Goal: Communication & Community: Ask a question

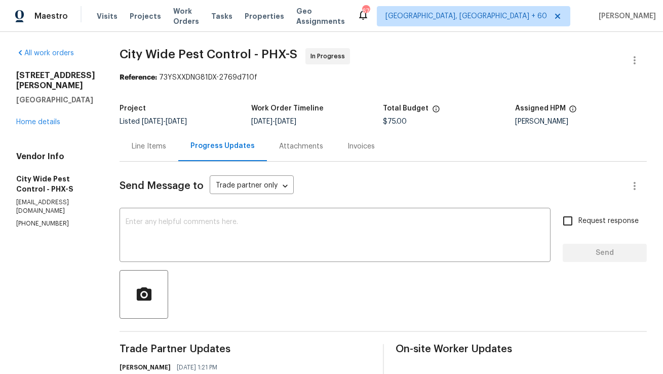
click at [147, 151] on div "Line Items" at bounding box center [149, 146] width 34 height 10
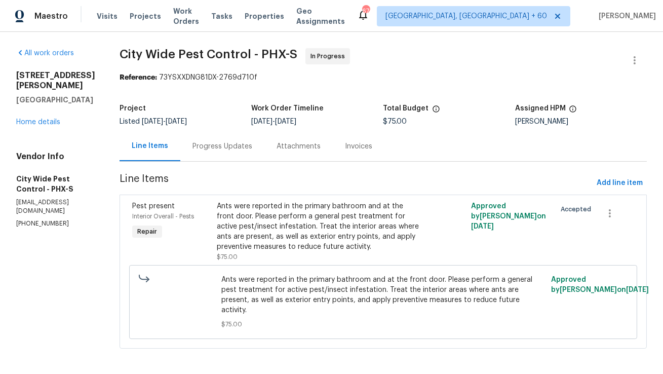
click at [208, 151] on div "Progress Updates" at bounding box center [222, 146] width 60 height 10
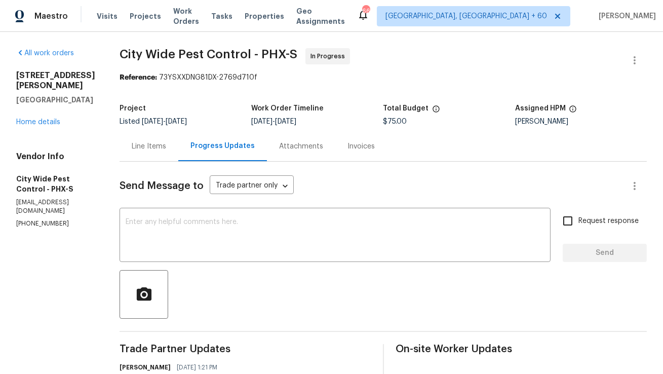
click at [150, 142] on div "Line Items" at bounding box center [149, 146] width 34 height 10
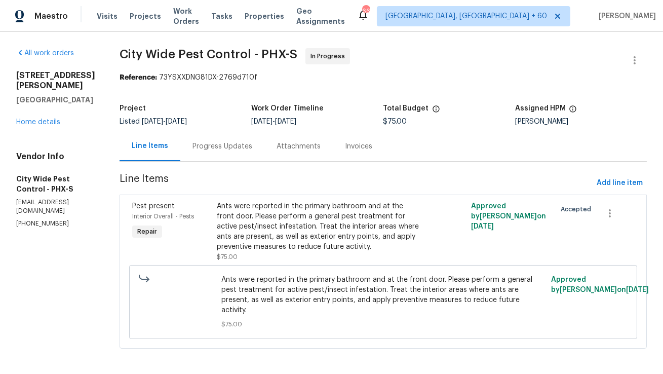
click at [241, 152] on div "Progress Updates" at bounding box center [222, 146] width 84 height 30
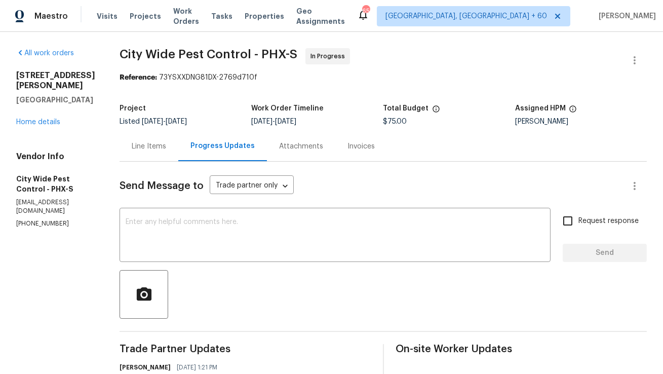
click at [143, 153] on div "Line Items" at bounding box center [149, 146] width 59 height 30
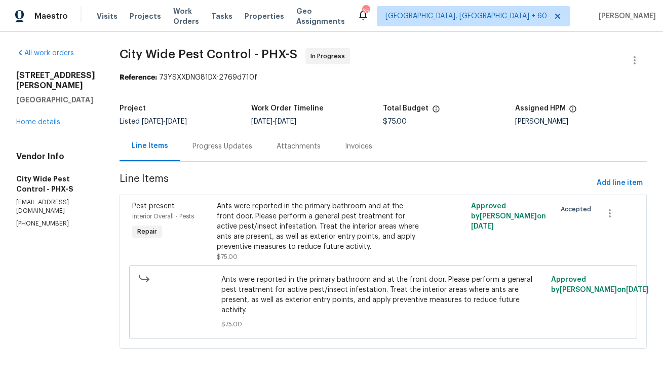
click at [208, 139] on div "Progress Updates" at bounding box center [222, 146] width 84 height 30
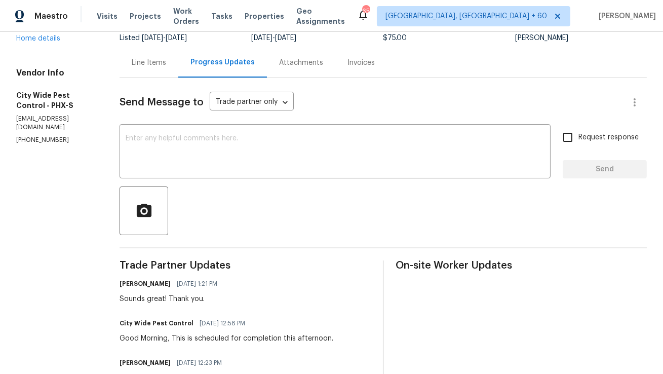
scroll to position [83, 0]
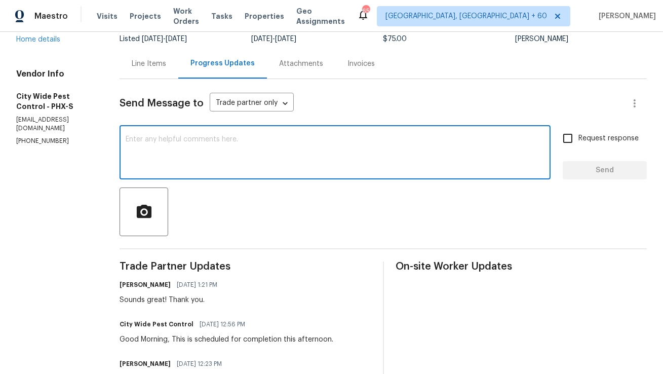
click at [208, 139] on textarea at bounding box center [335, 153] width 419 height 35
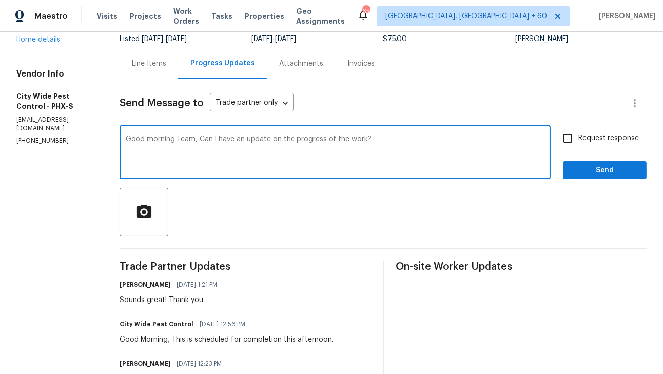
type textarea "Good morning Team, Can I have an update on the progress of the work?"
click at [578, 142] on input "Request response" at bounding box center [567, 138] width 21 height 21
checkbox input "true"
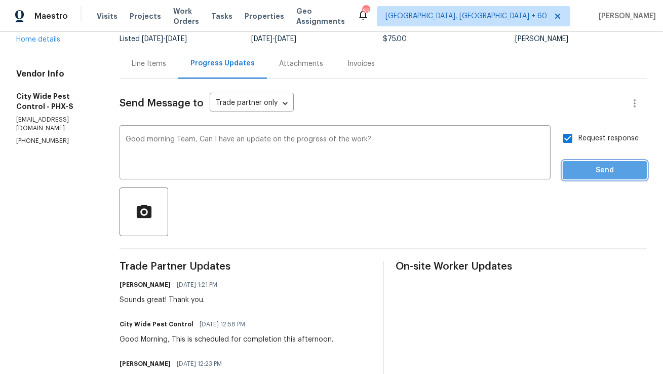
click at [579, 172] on span "Send" at bounding box center [605, 170] width 68 height 13
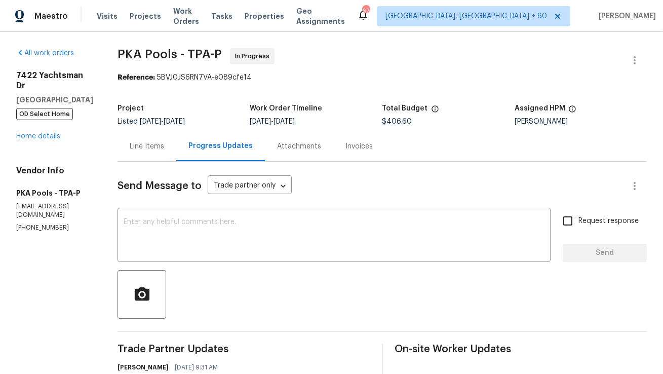
click at [149, 150] on div "Line Items" at bounding box center [147, 146] width 59 height 30
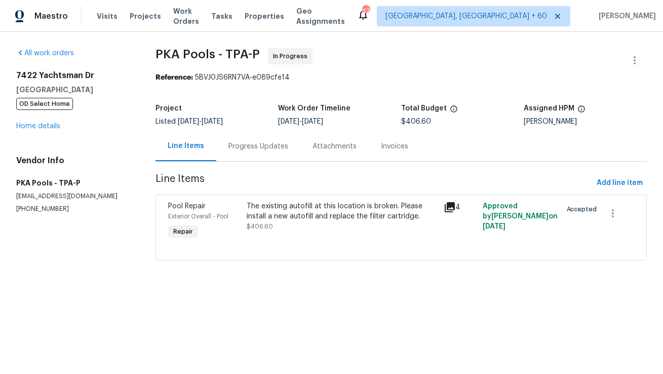
click at [224, 156] on div "Progress Updates" at bounding box center [258, 146] width 84 height 30
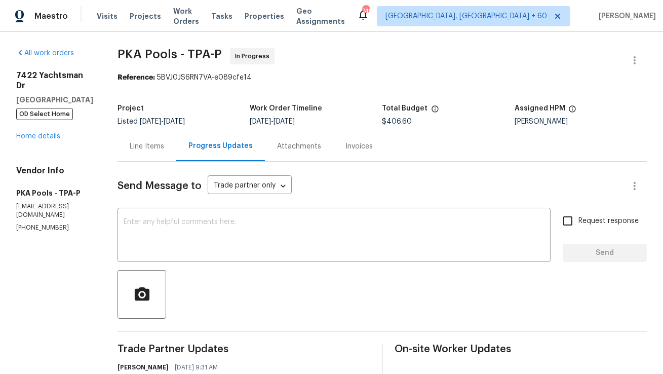
click at [130, 150] on div "Line Items" at bounding box center [147, 146] width 34 height 10
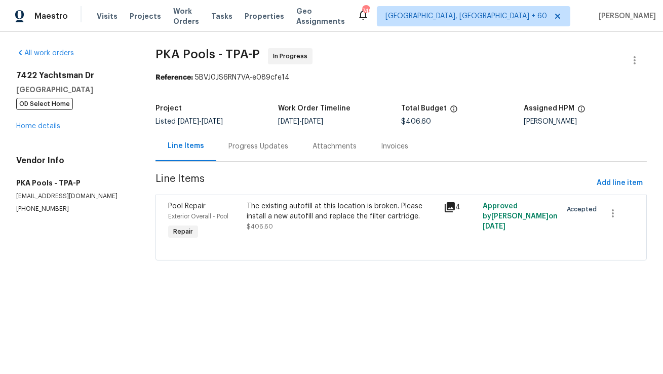
click at [232, 149] on div "Progress Updates" at bounding box center [258, 146] width 60 height 10
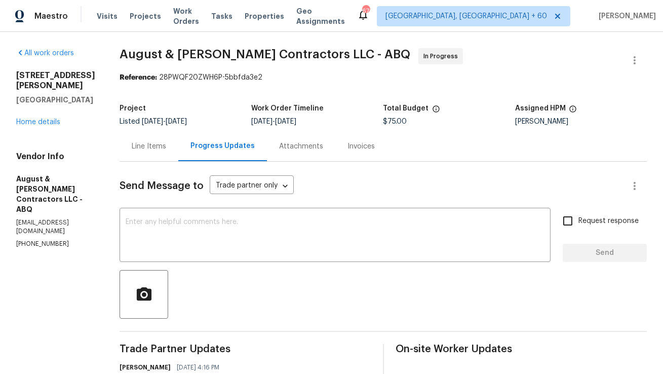
click at [163, 156] on div "Line Items" at bounding box center [149, 146] width 59 height 30
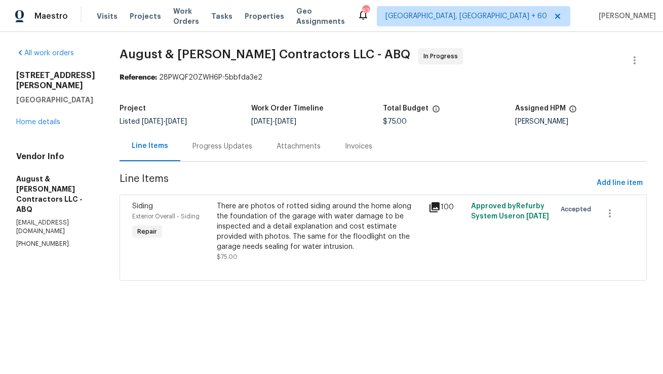
click at [228, 146] on div "Progress Updates" at bounding box center [222, 146] width 60 height 10
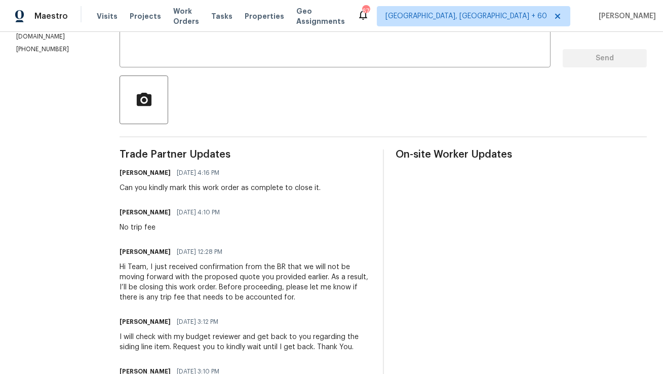
scroll to position [189, 0]
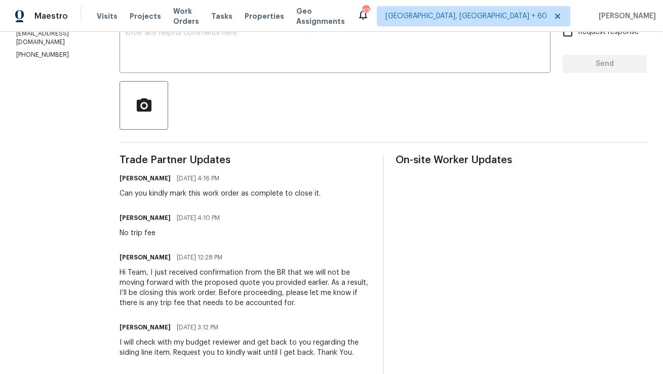
click at [137, 218] on h6 "Michelle Suttles" at bounding box center [145, 218] width 51 height 10
copy h6 "Michelle"
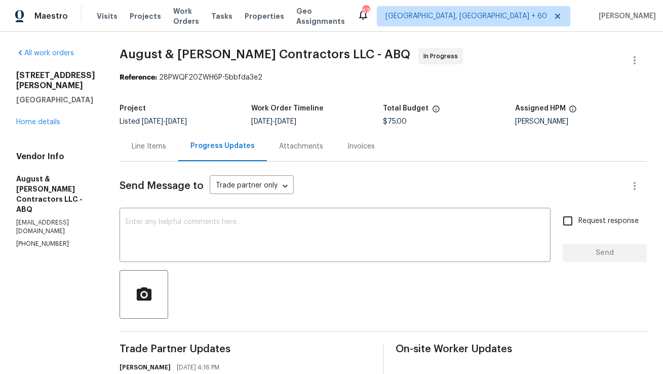
click at [136, 55] on span "August & [PERSON_NAME] Contractors LLC - ABQ" at bounding box center [265, 54] width 291 height 12
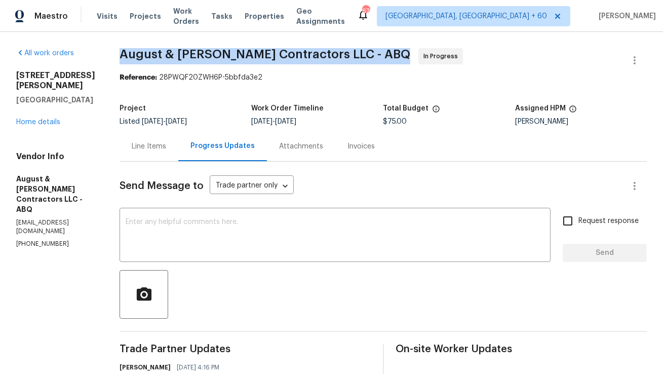
click at [136, 55] on span "August & [PERSON_NAME] Contractors LLC - ABQ" at bounding box center [265, 54] width 291 height 12
copy span "August & [PERSON_NAME] Contractors LLC - ABQ"
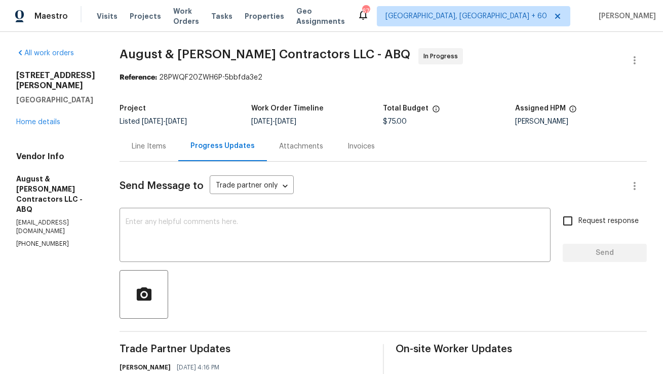
click at [35, 240] on p "[PHONE_NUMBER]" at bounding box center [55, 244] width 79 height 9
copy p "[PHONE_NUMBER]"
click at [148, 140] on div "Line Items" at bounding box center [149, 146] width 59 height 30
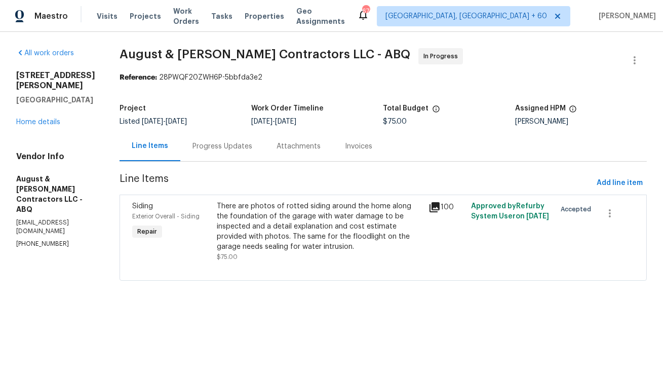
click at [215, 144] on div "Progress Updates" at bounding box center [222, 146] width 60 height 10
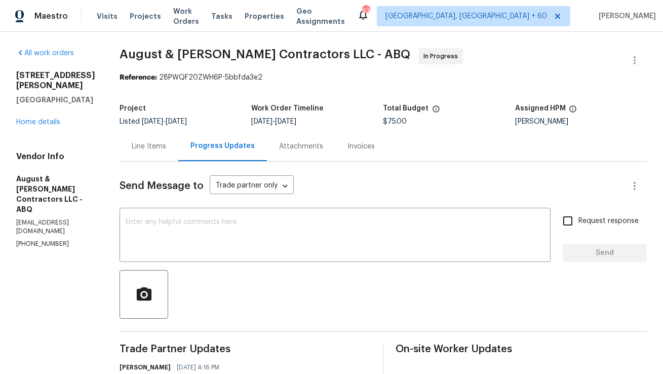
scroll to position [8, 0]
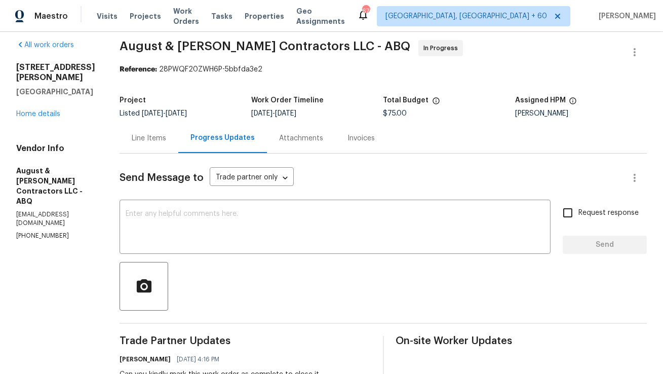
click at [50, 231] on p "[PHONE_NUMBER]" at bounding box center [55, 235] width 79 height 9
copy p "[PHONE_NUMBER]"
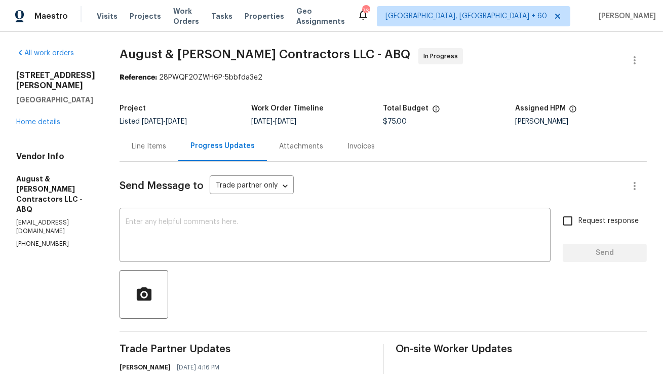
click at [173, 157] on div "Line Items" at bounding box center [149, 146] width 59 height 30
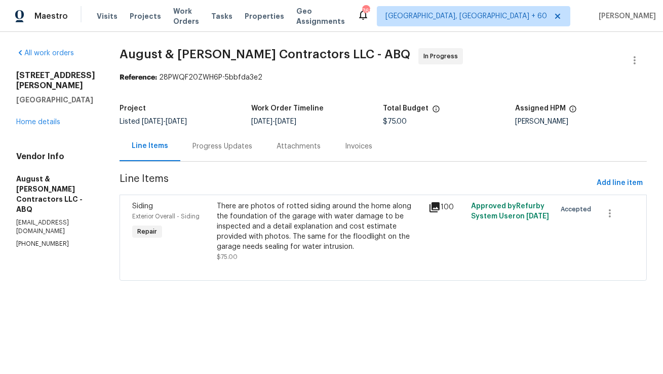
click at [261, 145] on div "Progress Updates" at bounding box center [222, 146] width 84 height 30
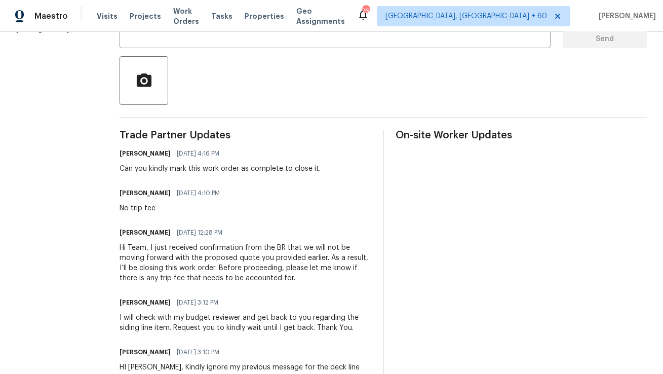
scroll to position [215, 0]
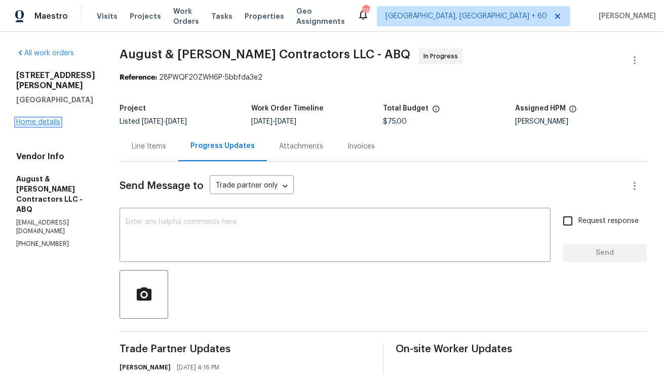
click at [51, 119] on link "Home details" at bounding box center [38, 122] width 44 height 7
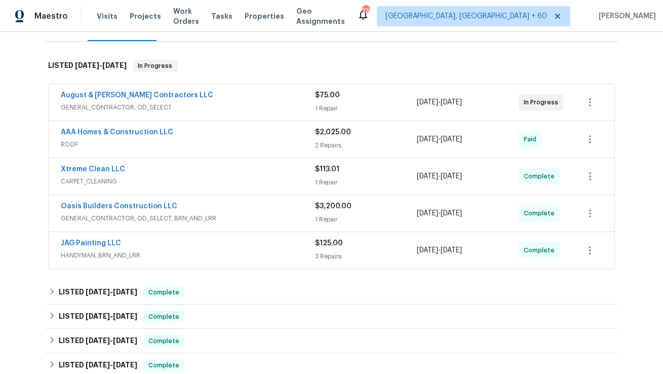
scroll to position [143, 0]
click at [155, 94] on link "August & [PERSON_NAME] Contractors LLC" at bounding box center [137, 94] width 152 height 7
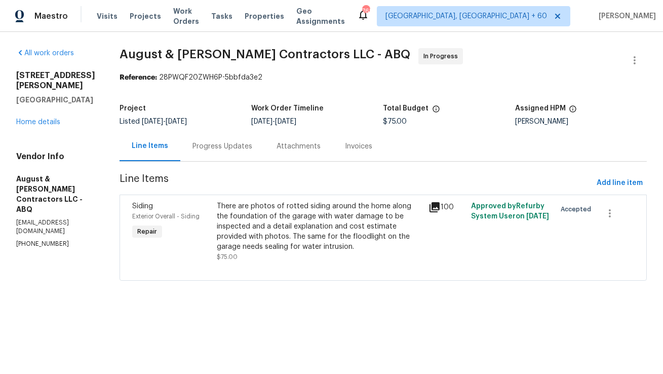
click at [214, 149] on div "Progress Updates" at bounding box center [222, 146] width 60 height 10
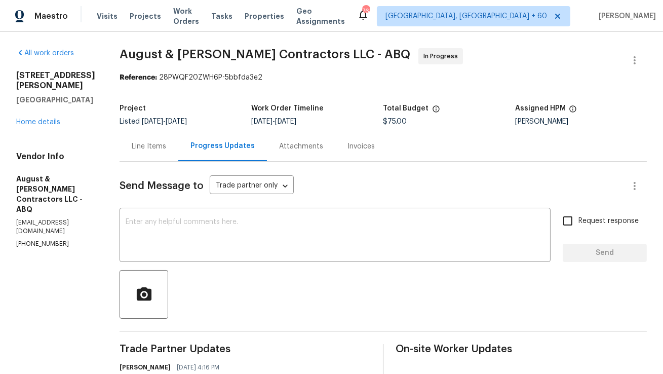
click at [162, 150] on div "Line Items" at bounding box center [149, 146] width 34 height 10
